Goal: Task Accomplishment & Management: Manage account settings

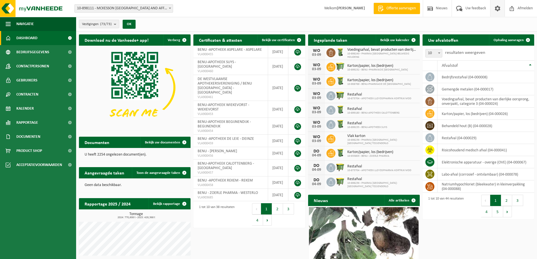
click at [497, 9] on span at bounding box center [497, 8] width 8 height 17
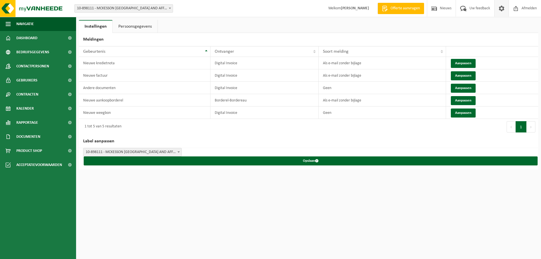
click at [138, 25] on link "Persoonsgegevens" at bounding box center [135, 26] width 45 height 13
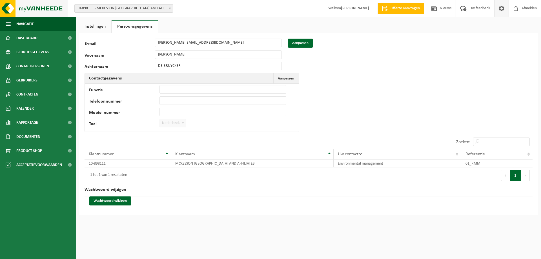
click at [46, 7] on img at bounding box center [34, 8] width 68 height 17
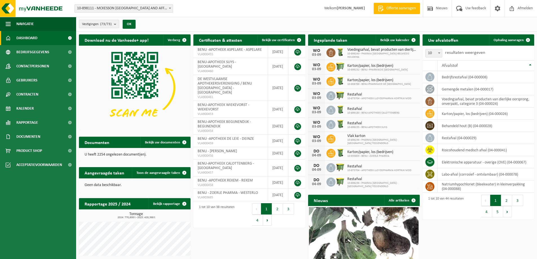
click at [170, 8] on b at bounding box center [170, 8] width 2 height 1
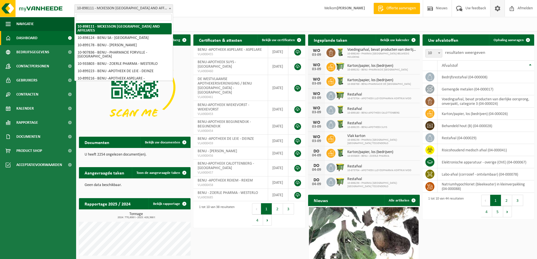
click at [497, 8] on span at bounding box center [497, 8] width 8 height 17
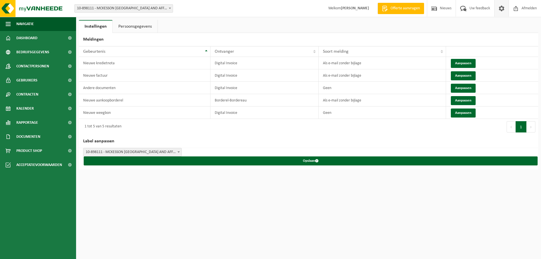
click at [141, 28] on link "Persoonsgegevens" at bounding box center [135, 26] width 45 height 13
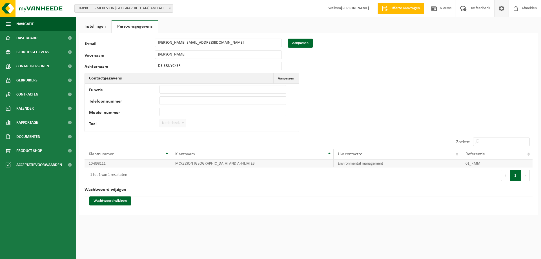
click at [187, 163] on td "MCKESSON BELGIUM AND AFFILIATES" at bounding box center [252, 164] width 163 height 8
click at [44, 7] on img at bounding box center [34, 8] width 68 height 17
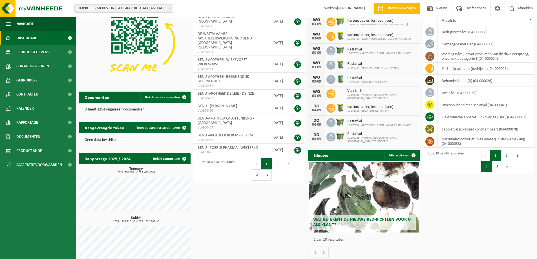
scroll to position [51, 0]
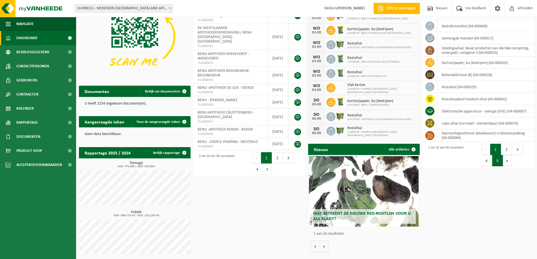
click at [498, 162] on button "5" at bounding box center [497, 160] width 11 height 11
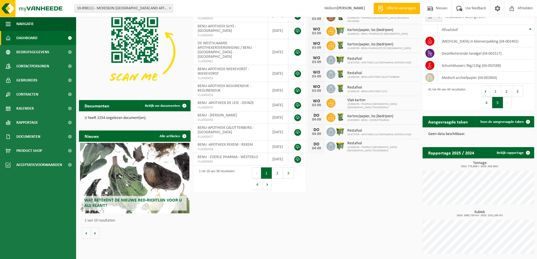
scroll to position [0, 0]
